Goal: Leave review/rating: Share an evaluation or opinion about a product, service, or content

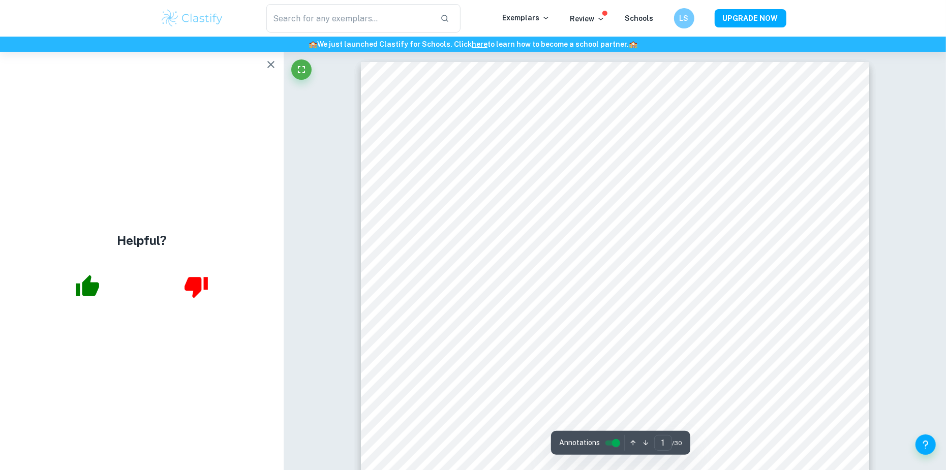
scroll to position [152, 0]
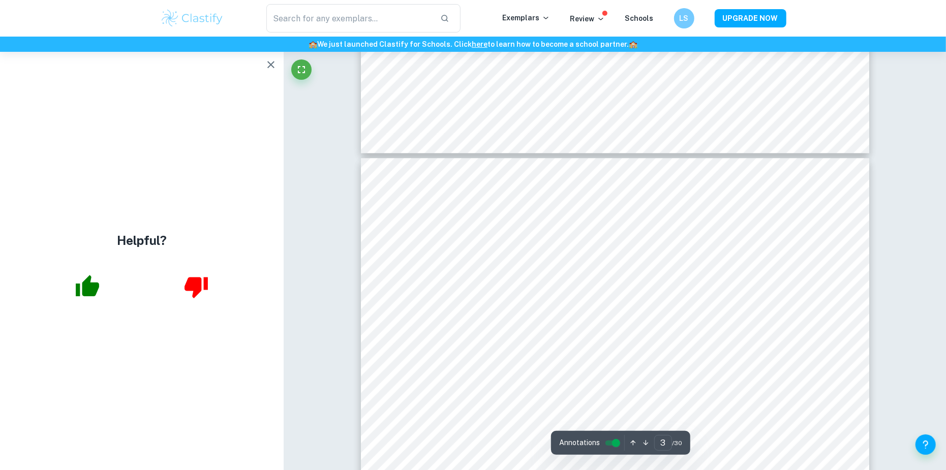
type input "4"
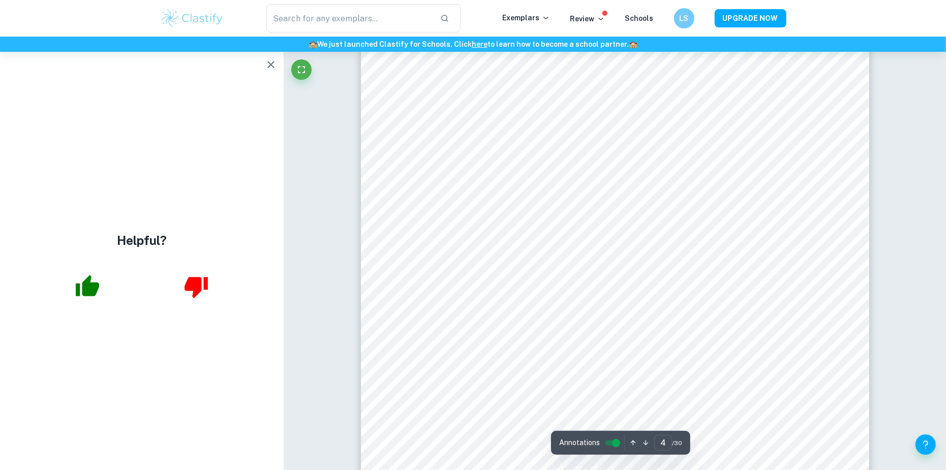
click at [276, 62] on icon "button" at bounding box center [271, 64] width 12 height 12
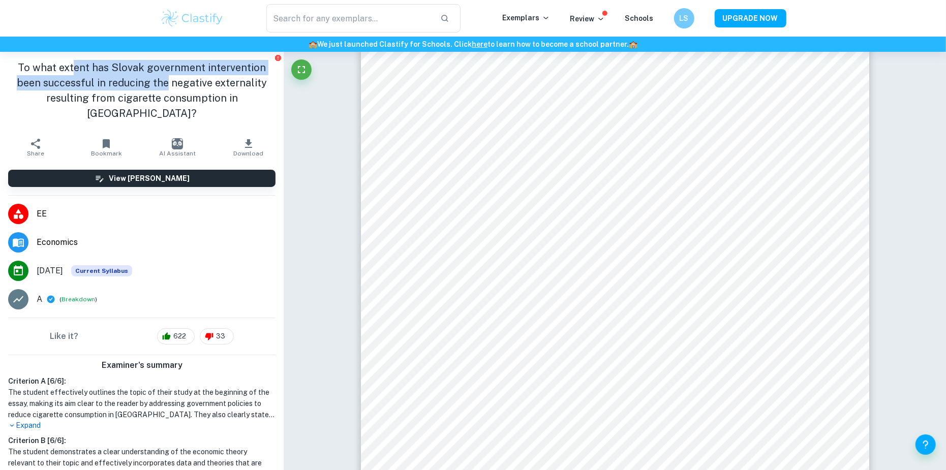
drag, startPoint x: 141, startPoint y: 83, endPoint x: 165, endPoint y: 83, distance: 23.9
click at [165, 83] on h1 "To what extent has Slovak government intervention been successful in reducing t…" at bounding box center [141, 90] width 267 height 61
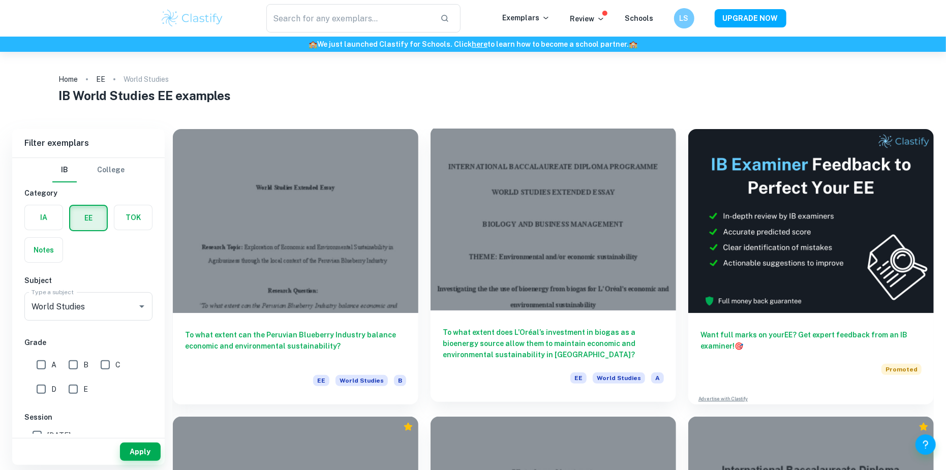
click at [523, 362] on div "To what extent does L’Oréal’s investment in biogas as a bioenergy source allow …" at bounding box center [552, 355] width 245 height 91
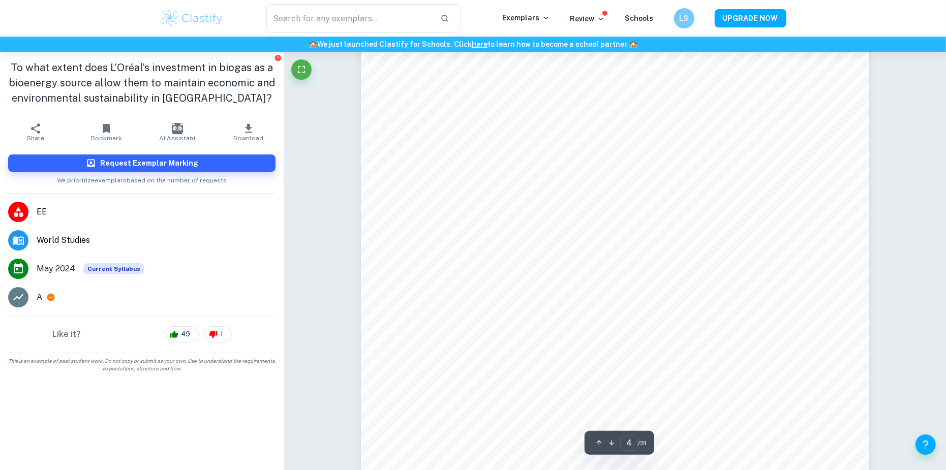
scroll to position [2389, 0]
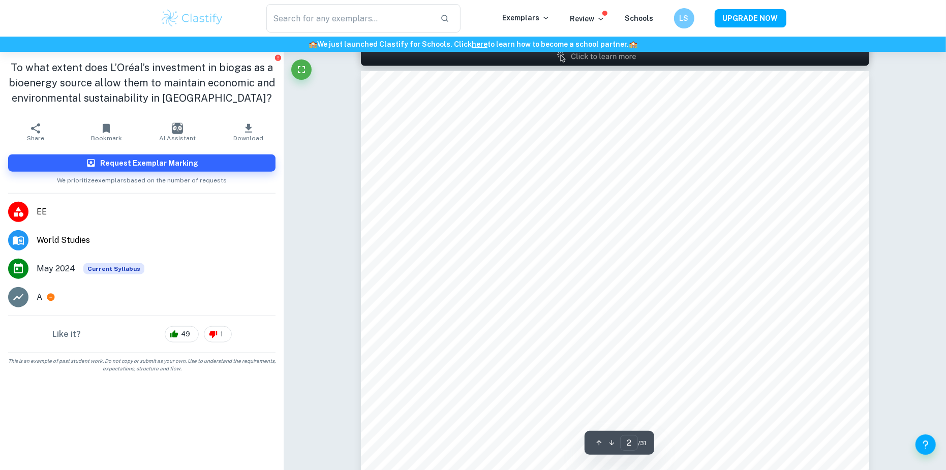
type input "1"
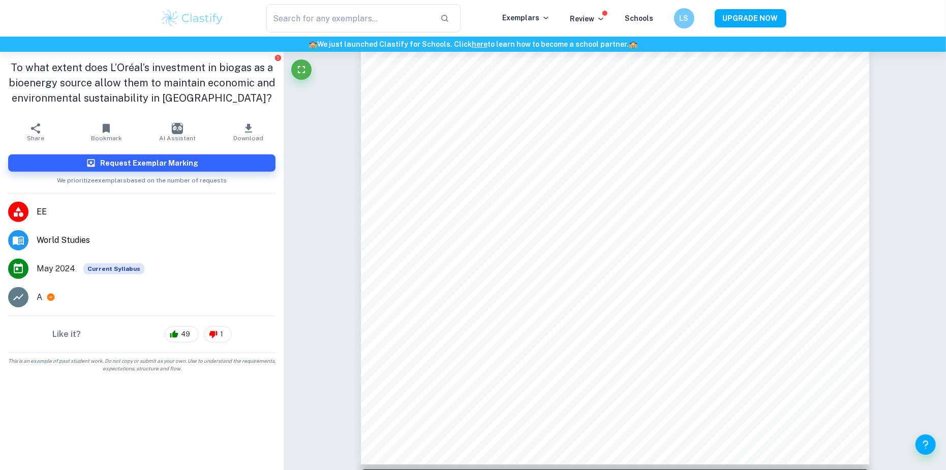
scroll to position [0, 0]
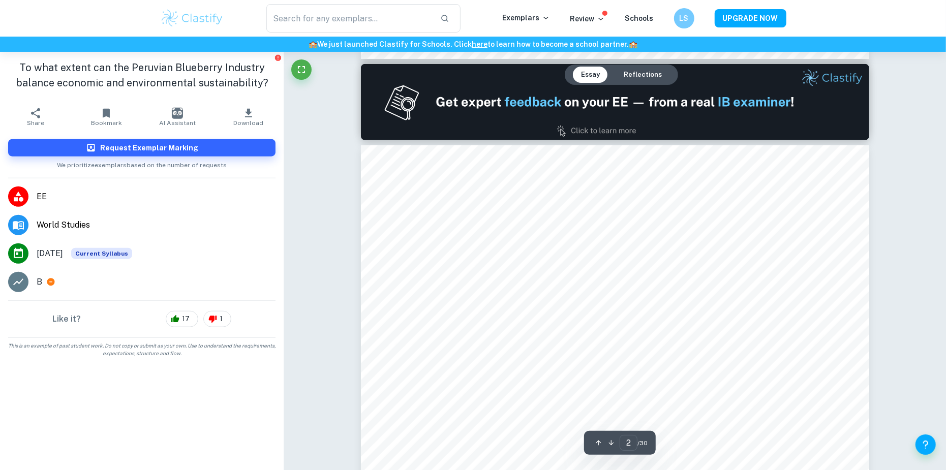
scroll to position [356, 0]
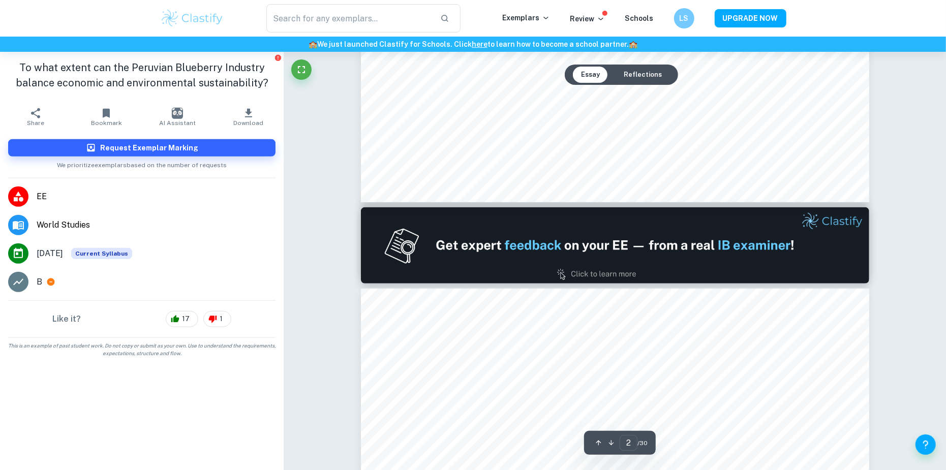
type input "1"
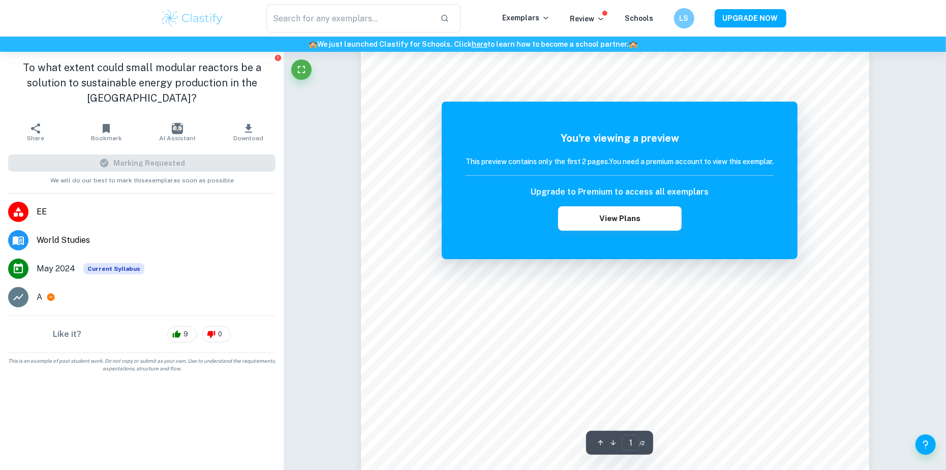
scroll to position [136, 0]
drag, startPoint x: 746, startPoint y: 162, endPoint x: 775, endPoint y: 162, distance: 29.0
click at [773, 162] on h6 "This preview contains only the first 2 pages. You need a premium account to vie…" at bounding box center [619, 161] width 308 height 11
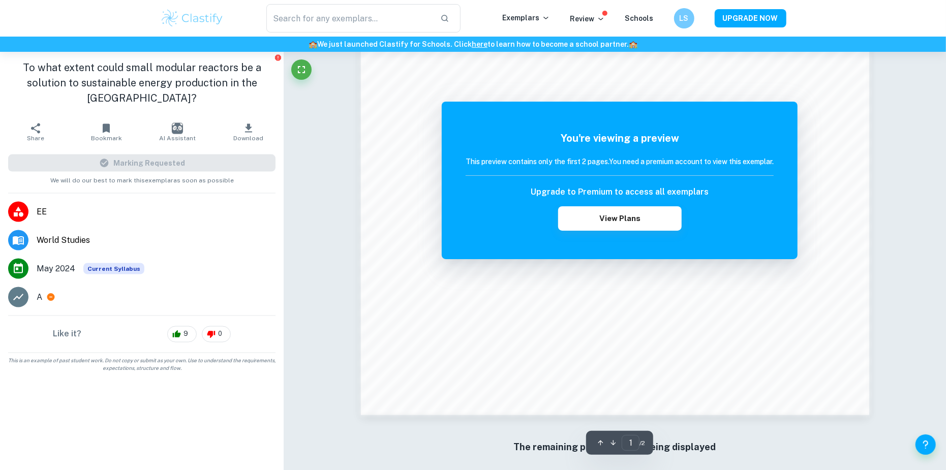
scroll to position [1102, 0]
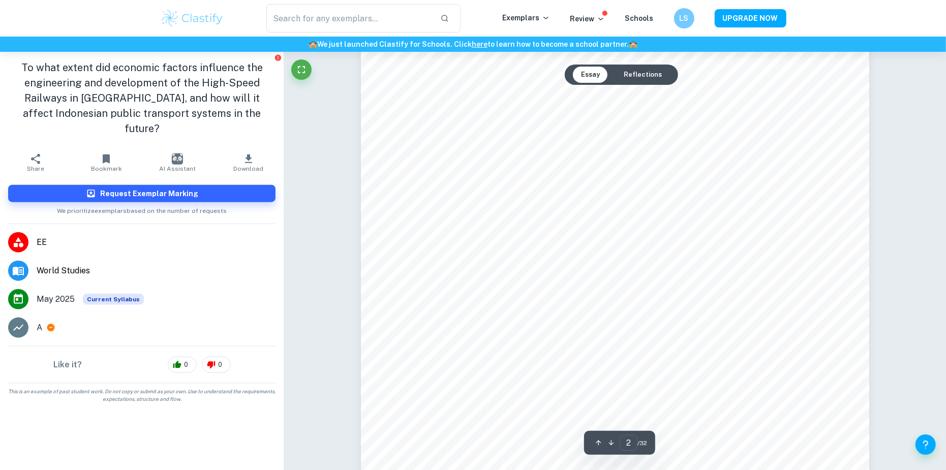
scroll to position [1270, 0]
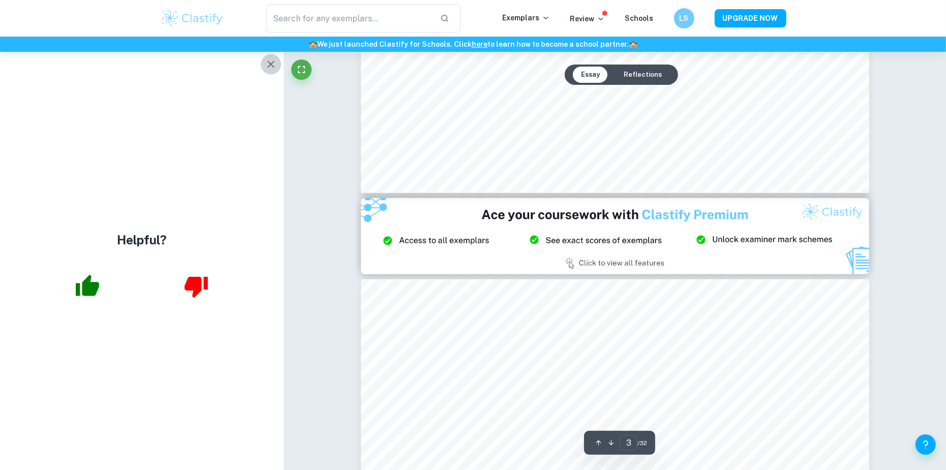
click at [269, 72] on button "button" at bounding box center [271, 64] width 20 height 20
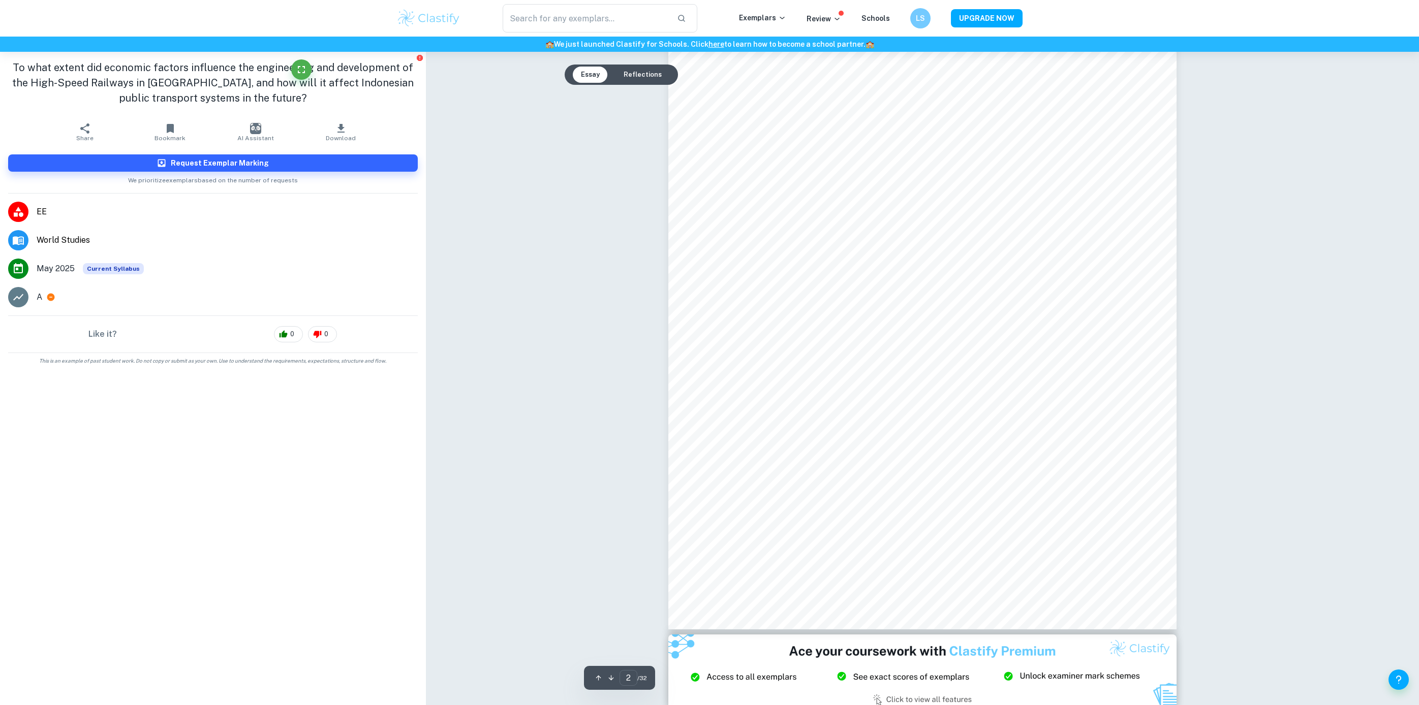
scroll to position [838, 0]
click at [283, 333] on icon at bounding box center [283, 333] width 8 height 7
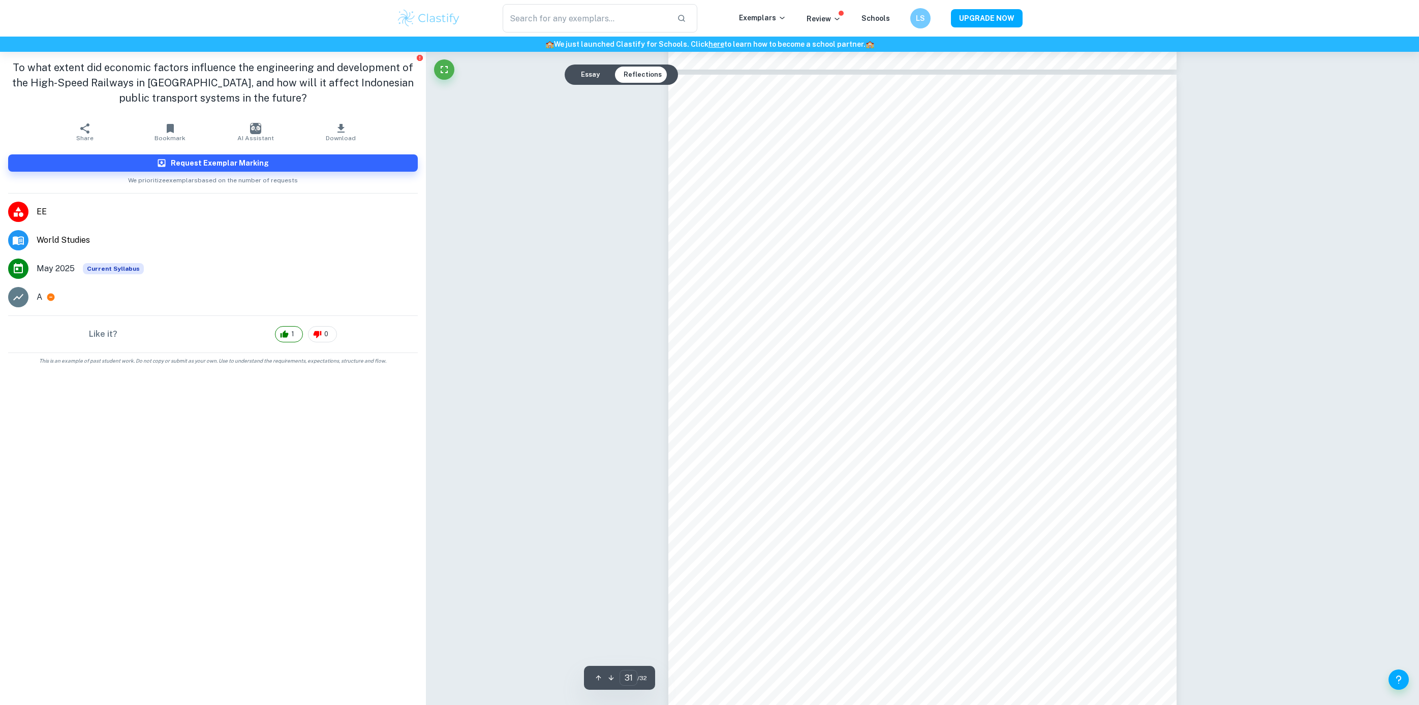
scroll to position [20366, 0]
type input "1"
